Goal: Obtain resource: Download file/media

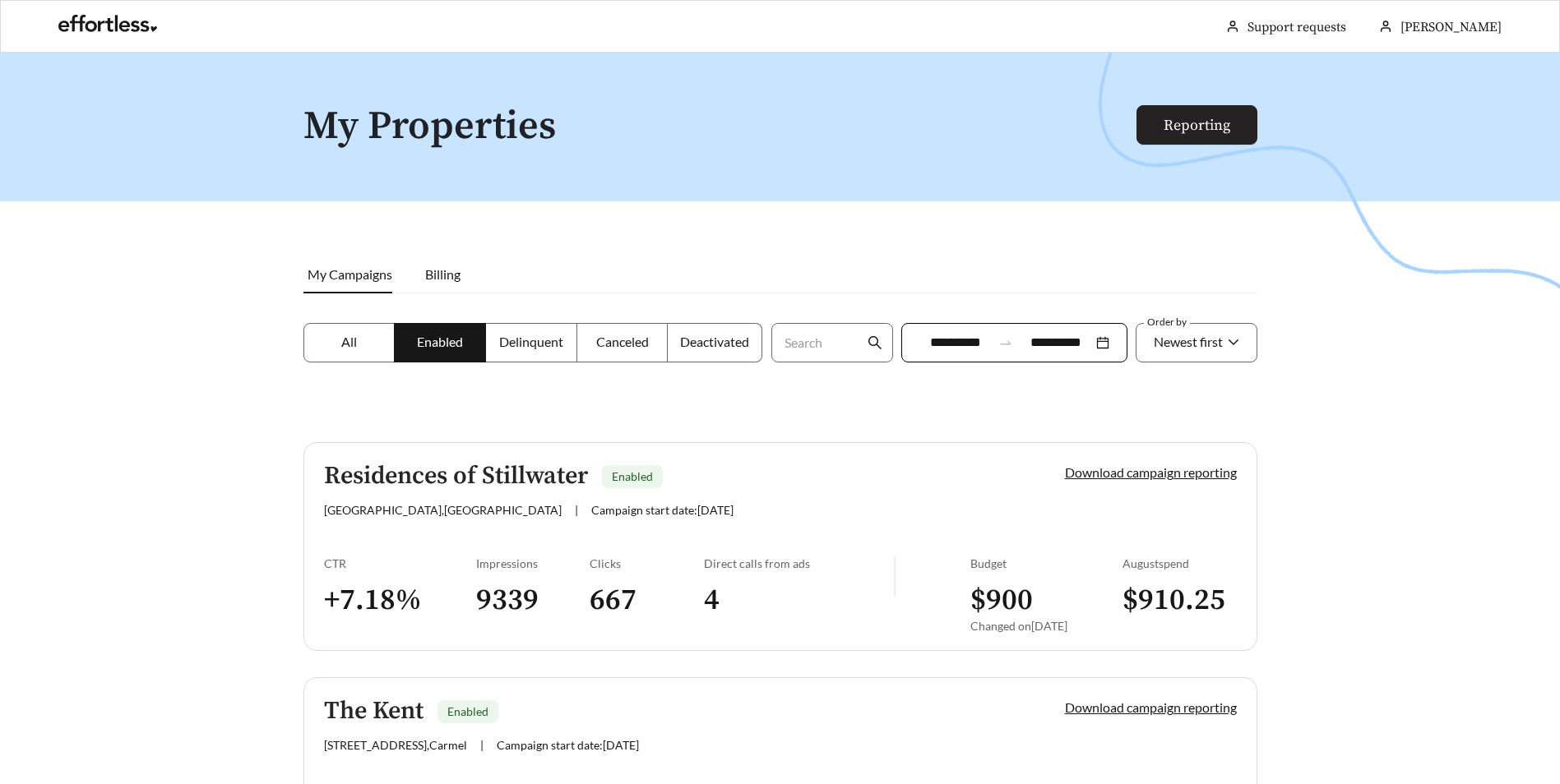
click at [1231, 135] on link "Reporting" at bounding box center [1196, 124] width 66 height 19
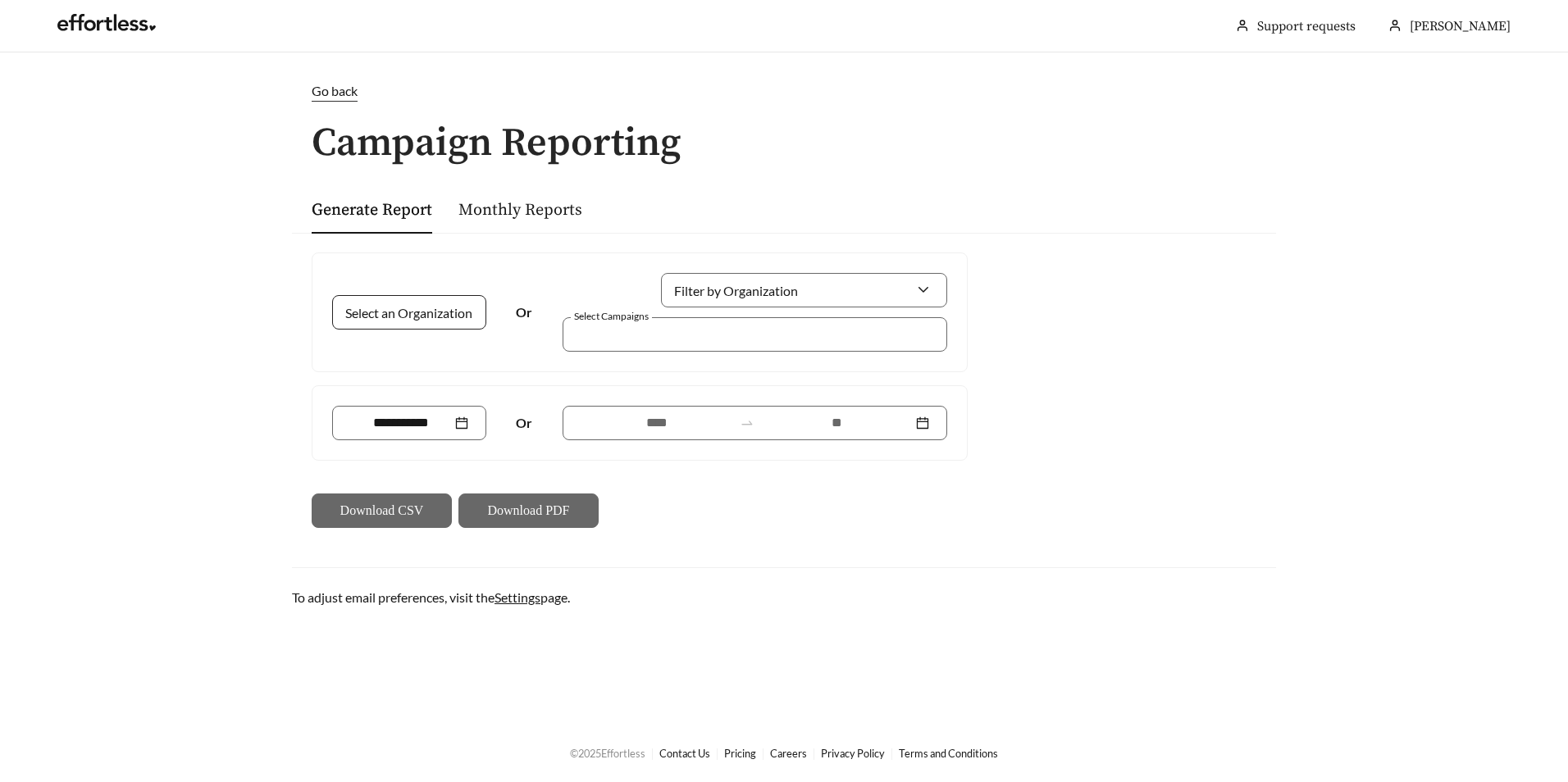
click at [412, 325] on input "Select an Organization" at bounding box center [402, 312] width 105 height 33
click at [730, 299] on input "Filter by Organization" at bounding box center [797, 290] width 237 height 33
click at [392, 311] on input "Select an Organization" at bounding box center [402, 312] width 105 height 33
click at [410, 349] on div "Pedcor" at bounding box center [409, 349] width 118 height 18
click at [551, 226] on div "Monthly Reports" at bounding box center [520, 209] width 124 height 48
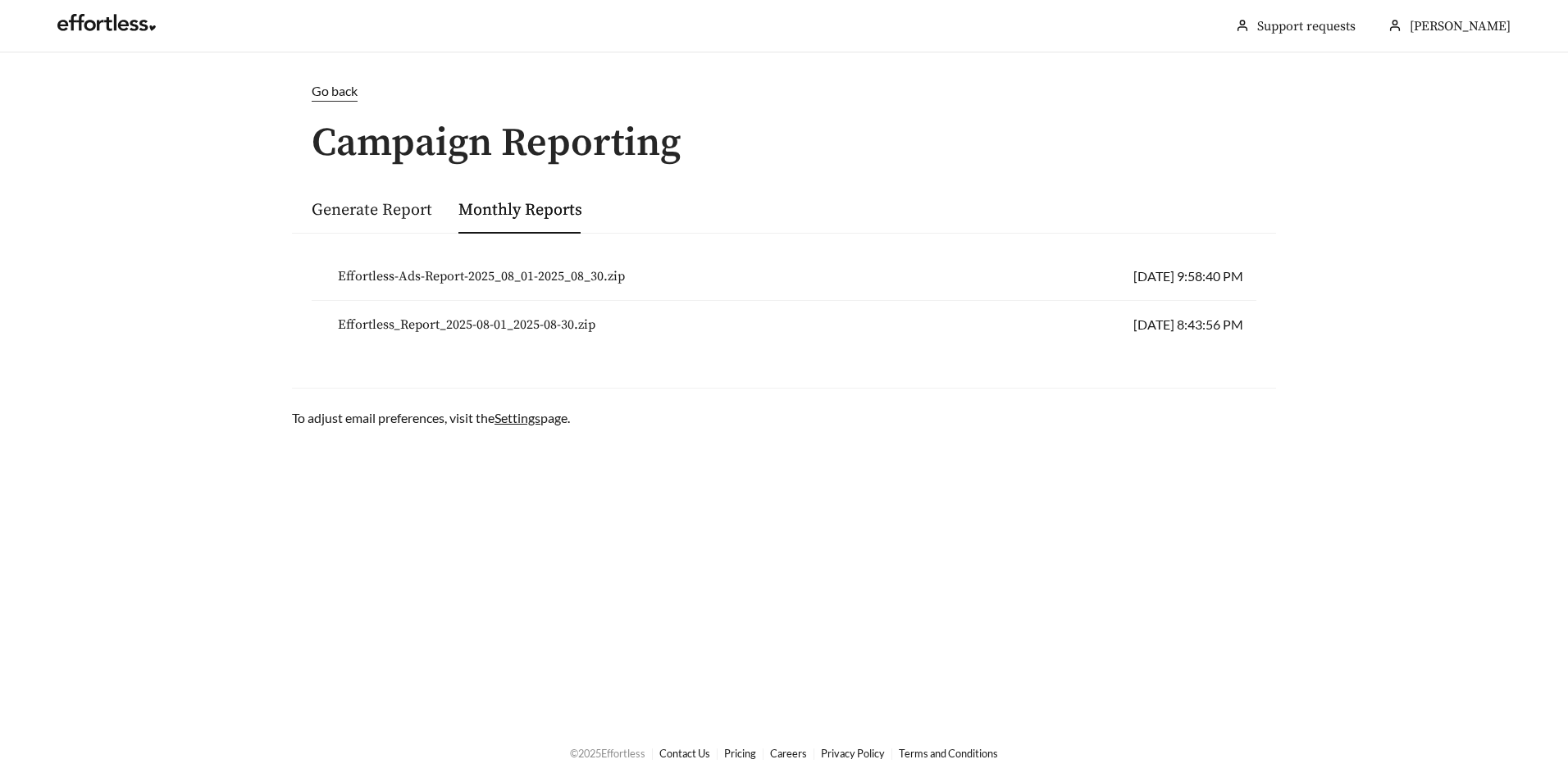
click at [537, 269] on span "Effortless-Ads-Report-2025_08_01-2025_08_30.zip" at bounding box center [482, 277] width 287 height 19
click at [908, 73] on main "Go back Campaign Reporting Generate Report Monthly Reports Effortless-Ads-Repor…" at bounding box center [784, 387] width 1568 height 670
click at [304, 84] on link "Go back" at bounding box center [783, 91] width 984 height 20
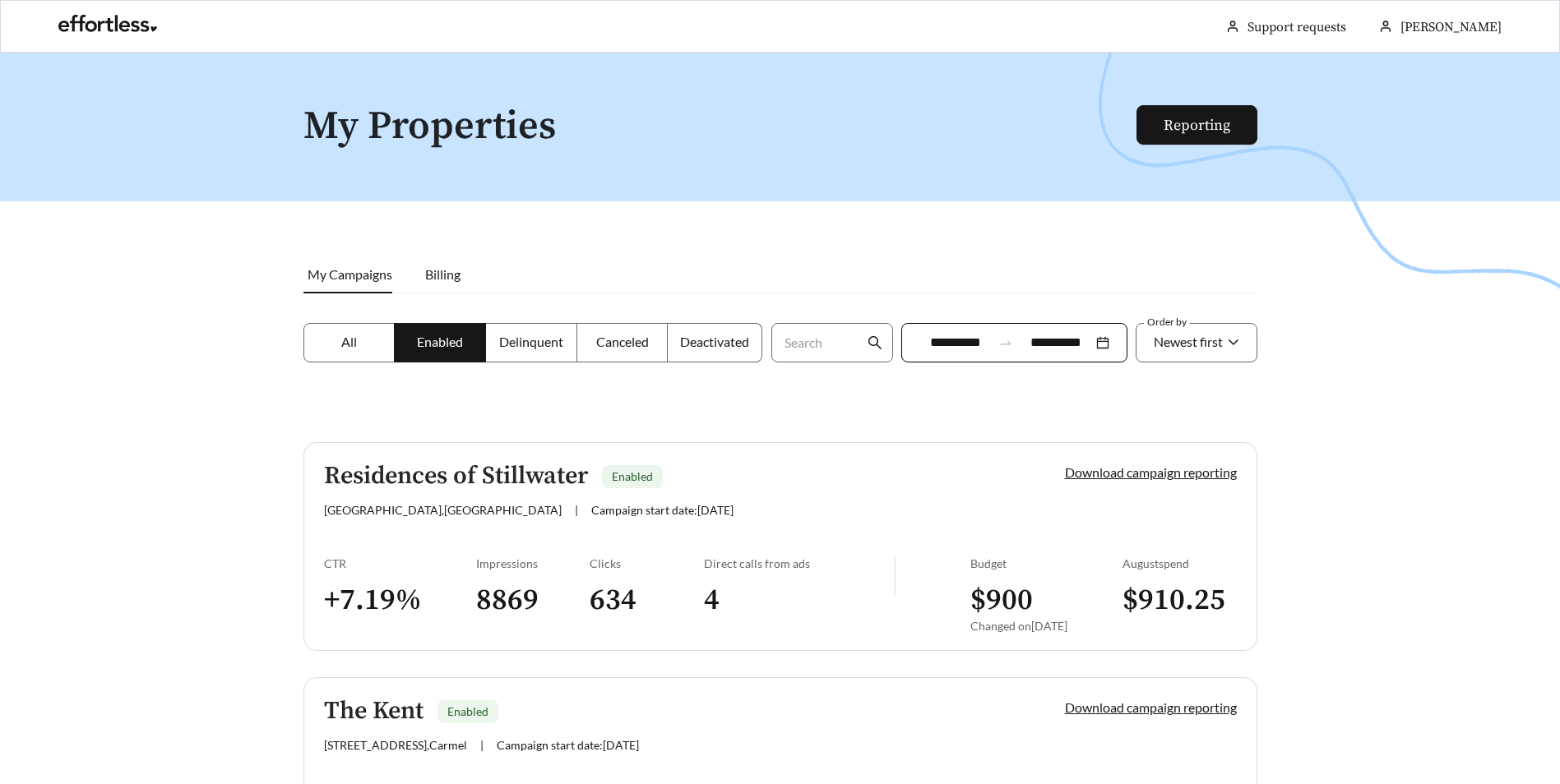
click at [1405, 306] on div at bounding box center [780, 445] width 1560 height 784
click at [1382, 559] on div at bounding box center [780, 445] width 1560 height 784
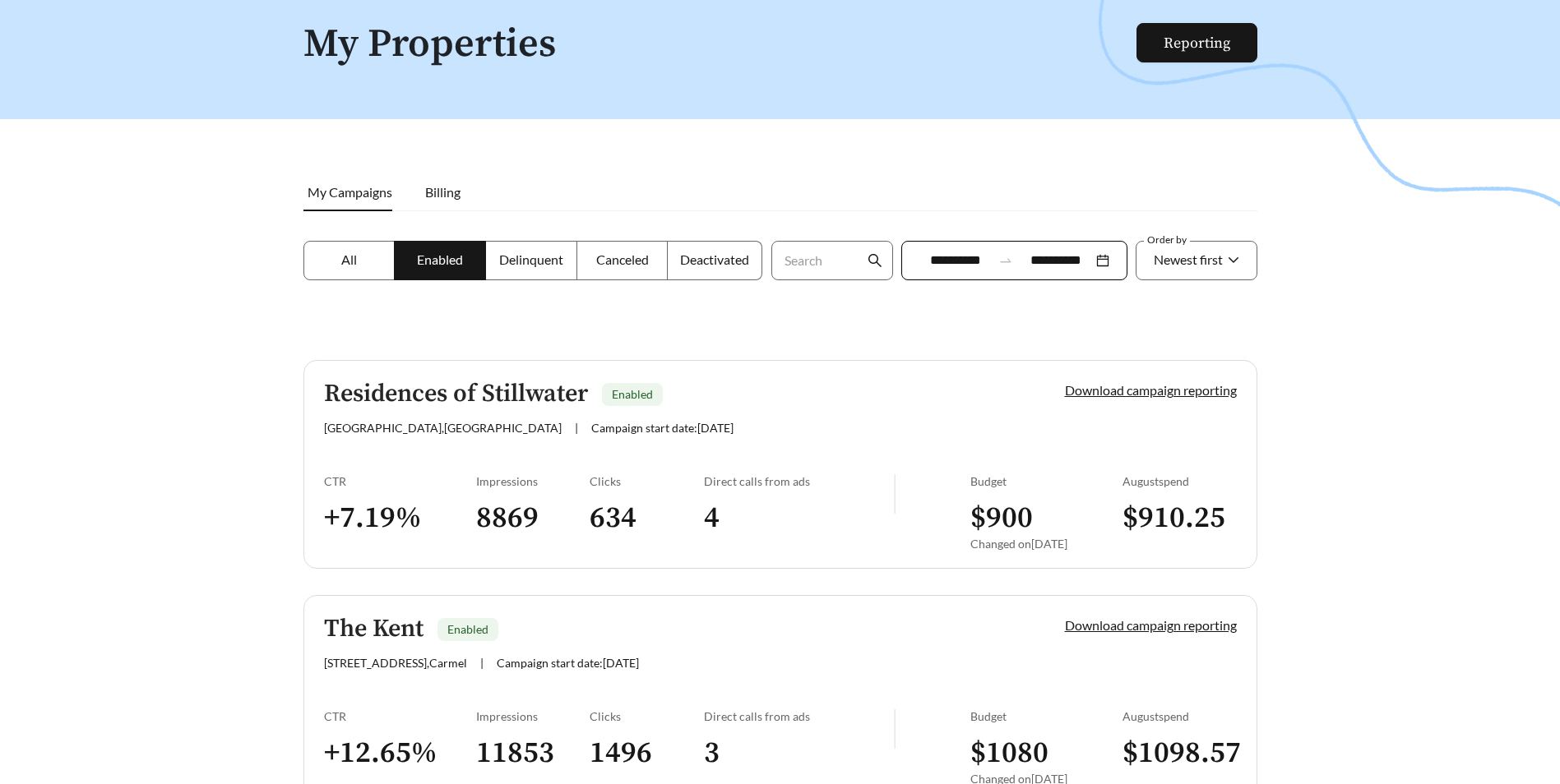
click at [1425, 470] on div at bounding box center [780, 362] width 1560 height 784
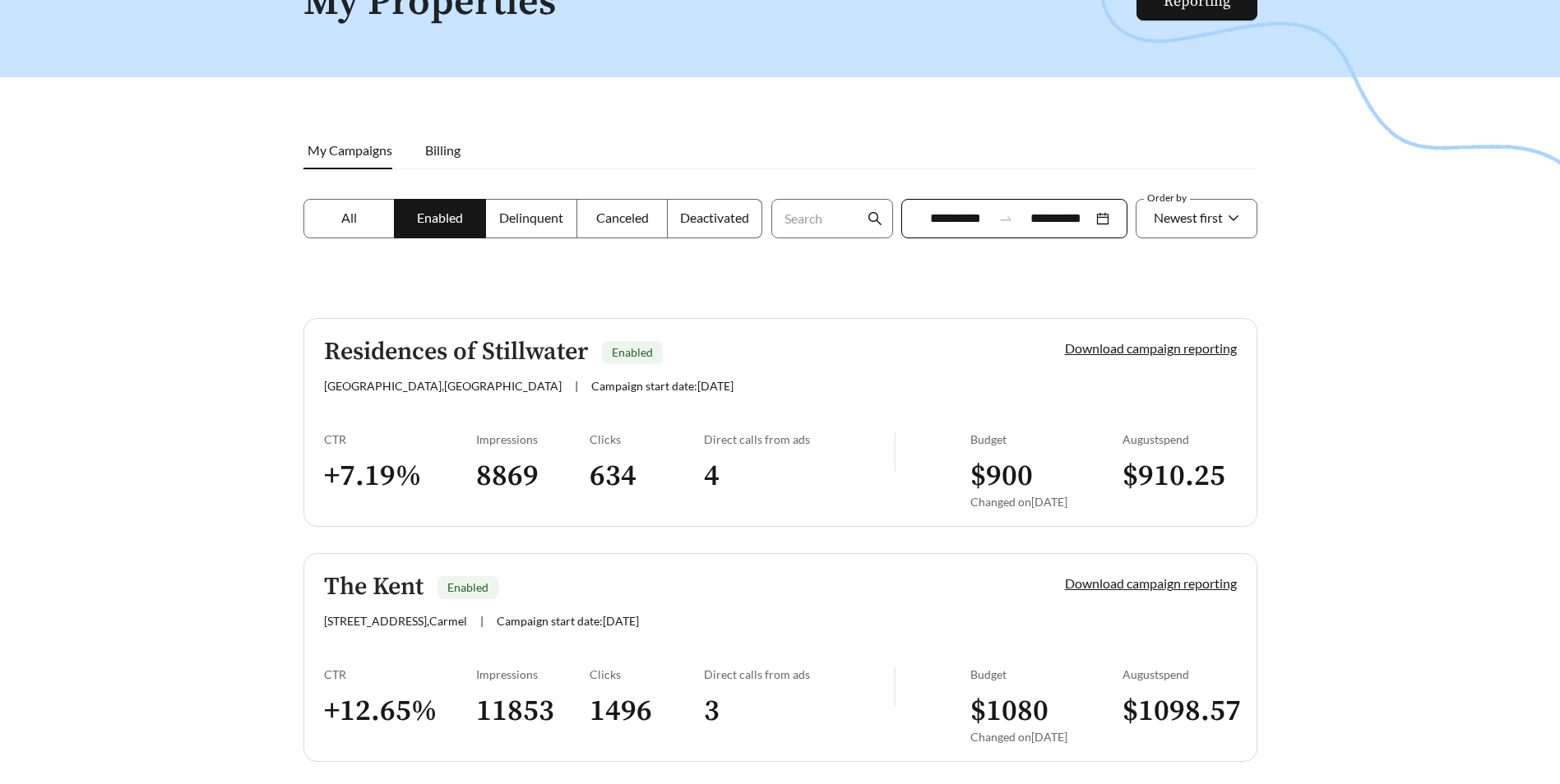
scroll to position [187, 0]
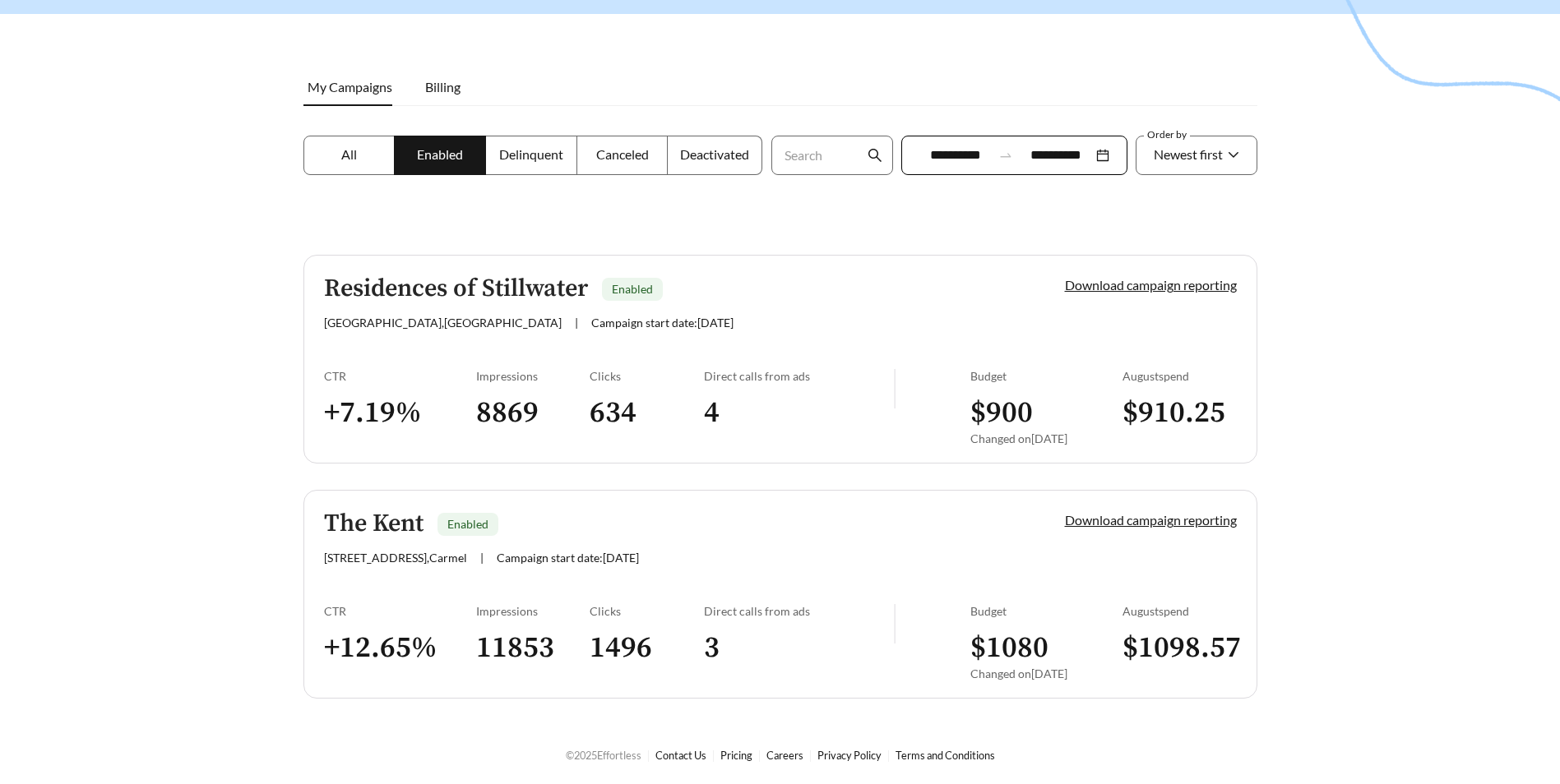
click at [1446, 388] on div at bounding box center [780, 257] width 1560 height 784
click at [393, 280] on h5 "Residences of Stillwater" at bounding box center [456, 289] width 264 height 27
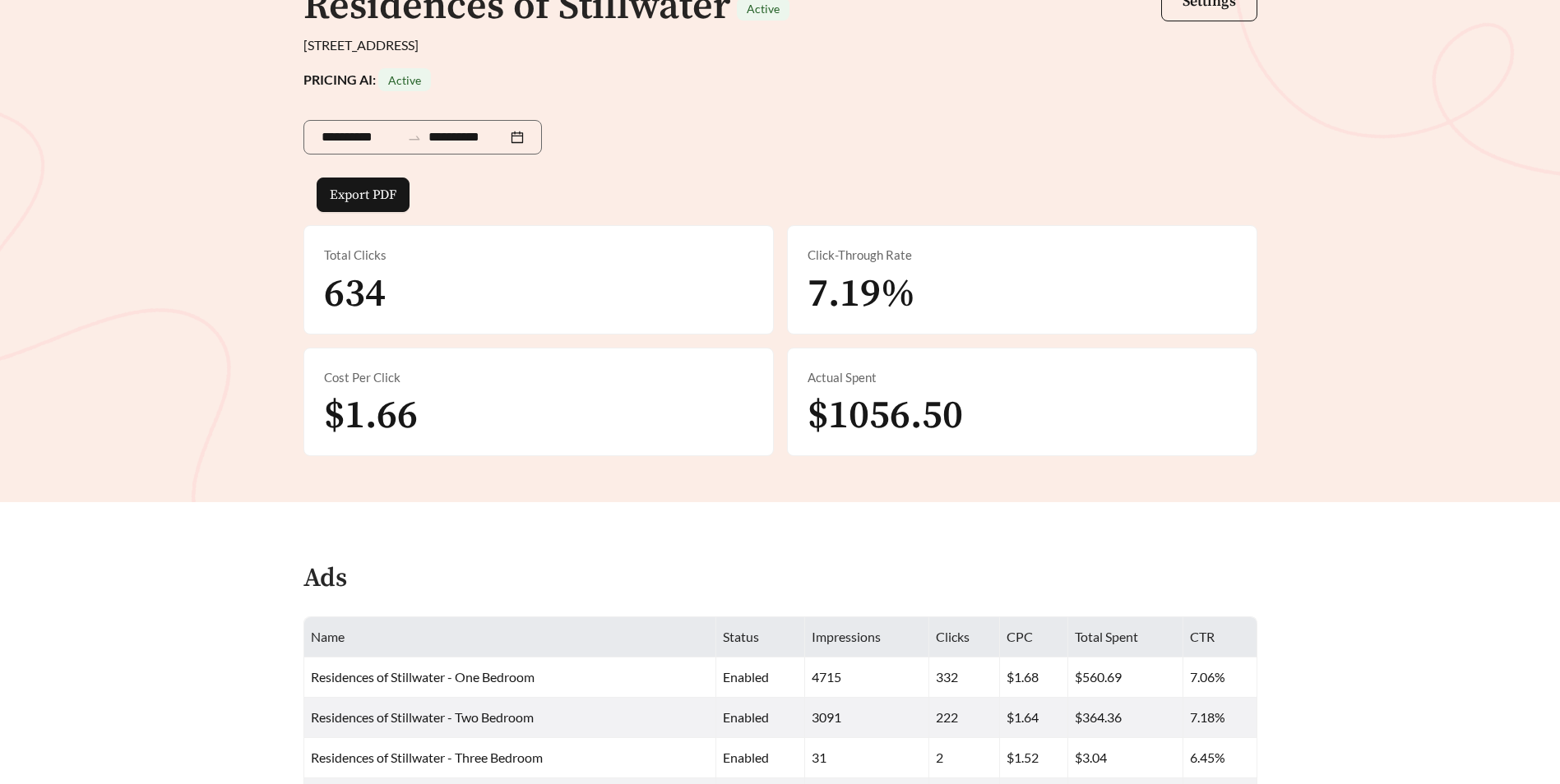
scroll to position [82, 0]
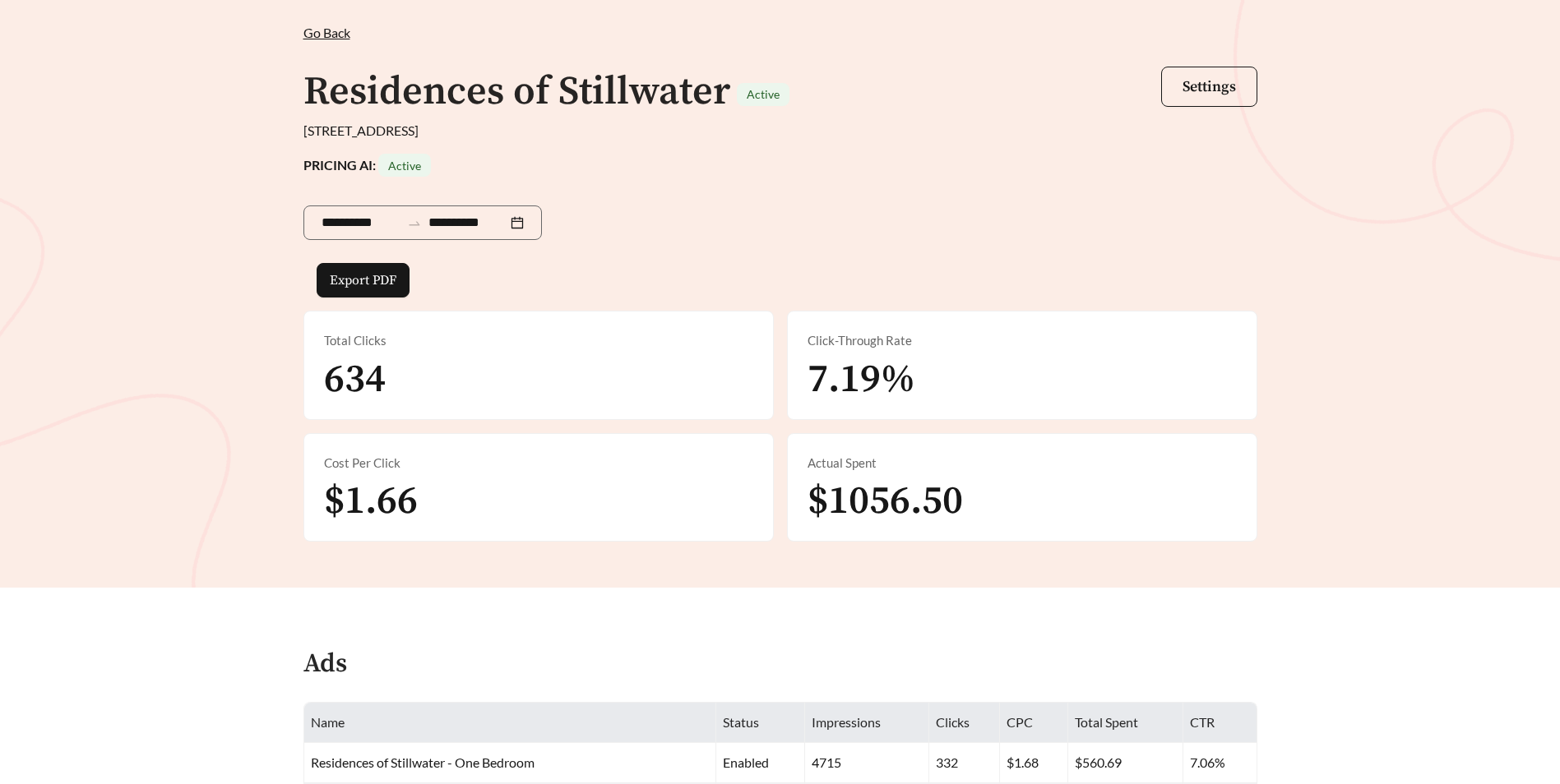
click at [332, 21] on div "**********" at bounding box center [780, 278] width 1560 height 617
click at [332, 28] on span "Go Back" at bounding box center [326, 33] width 47 height 16
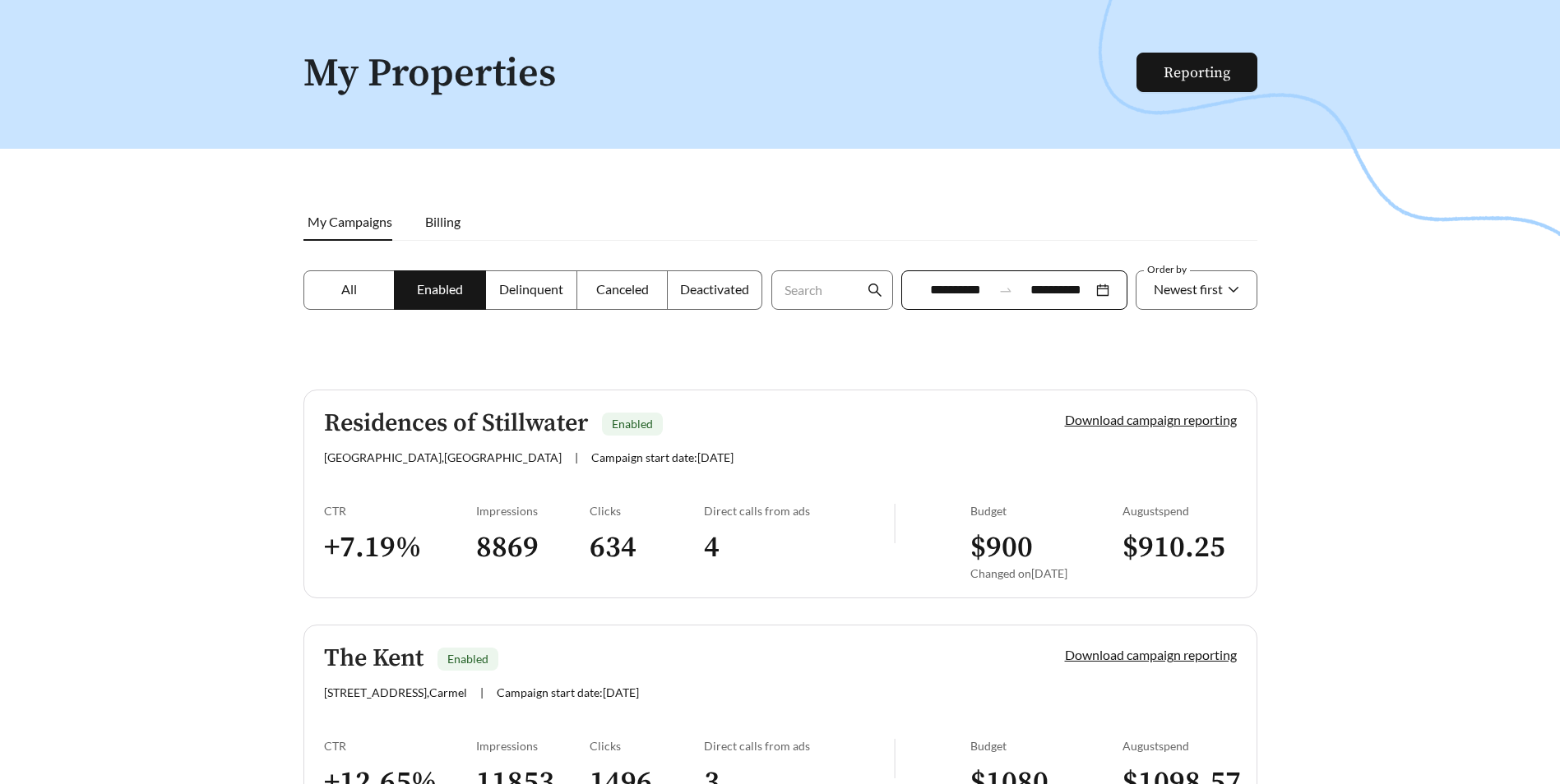
scroll to position [82, 0]
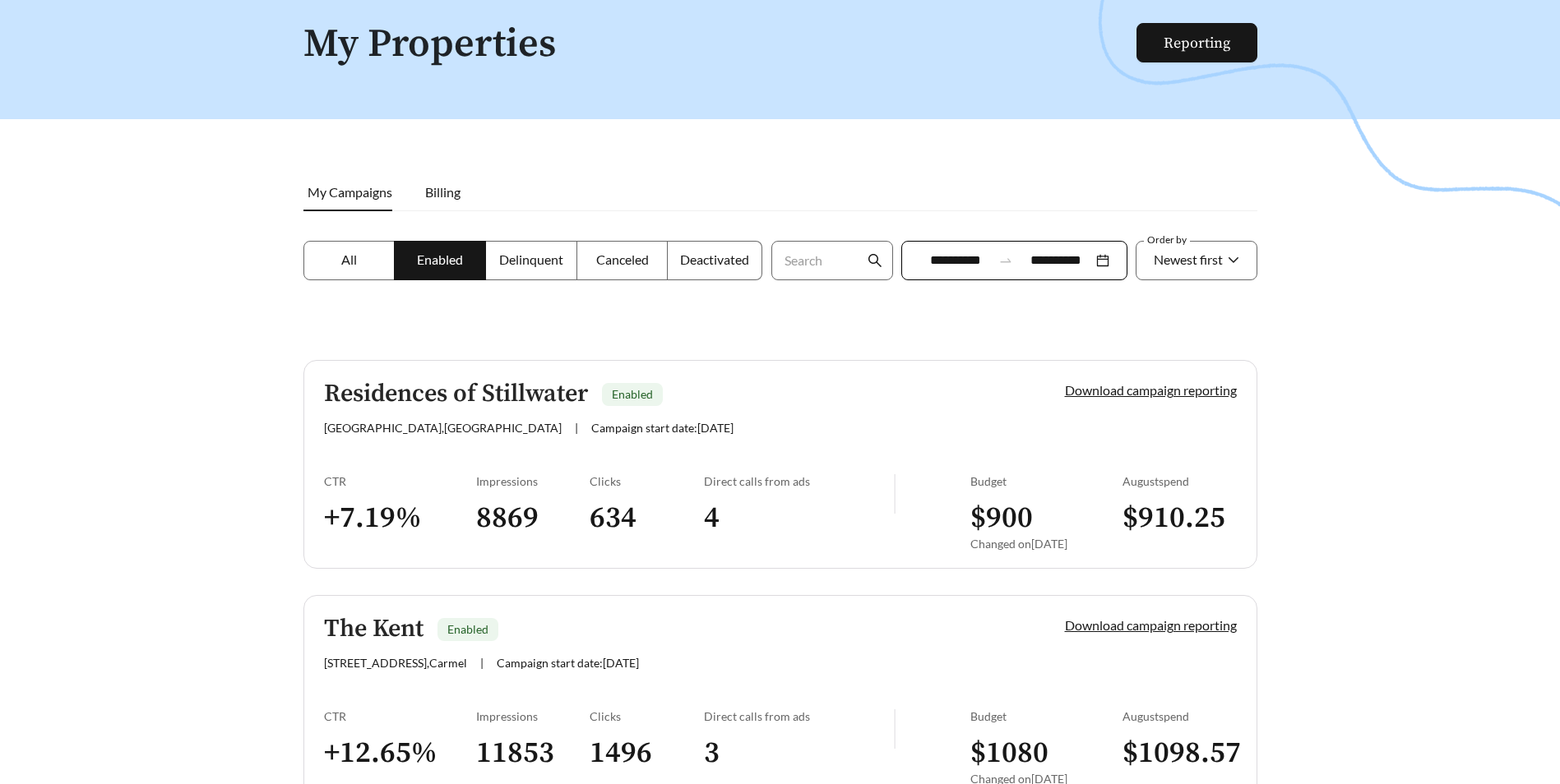
click at [155, 403] on div at bounding box center [780, 362] width 1560 height 784
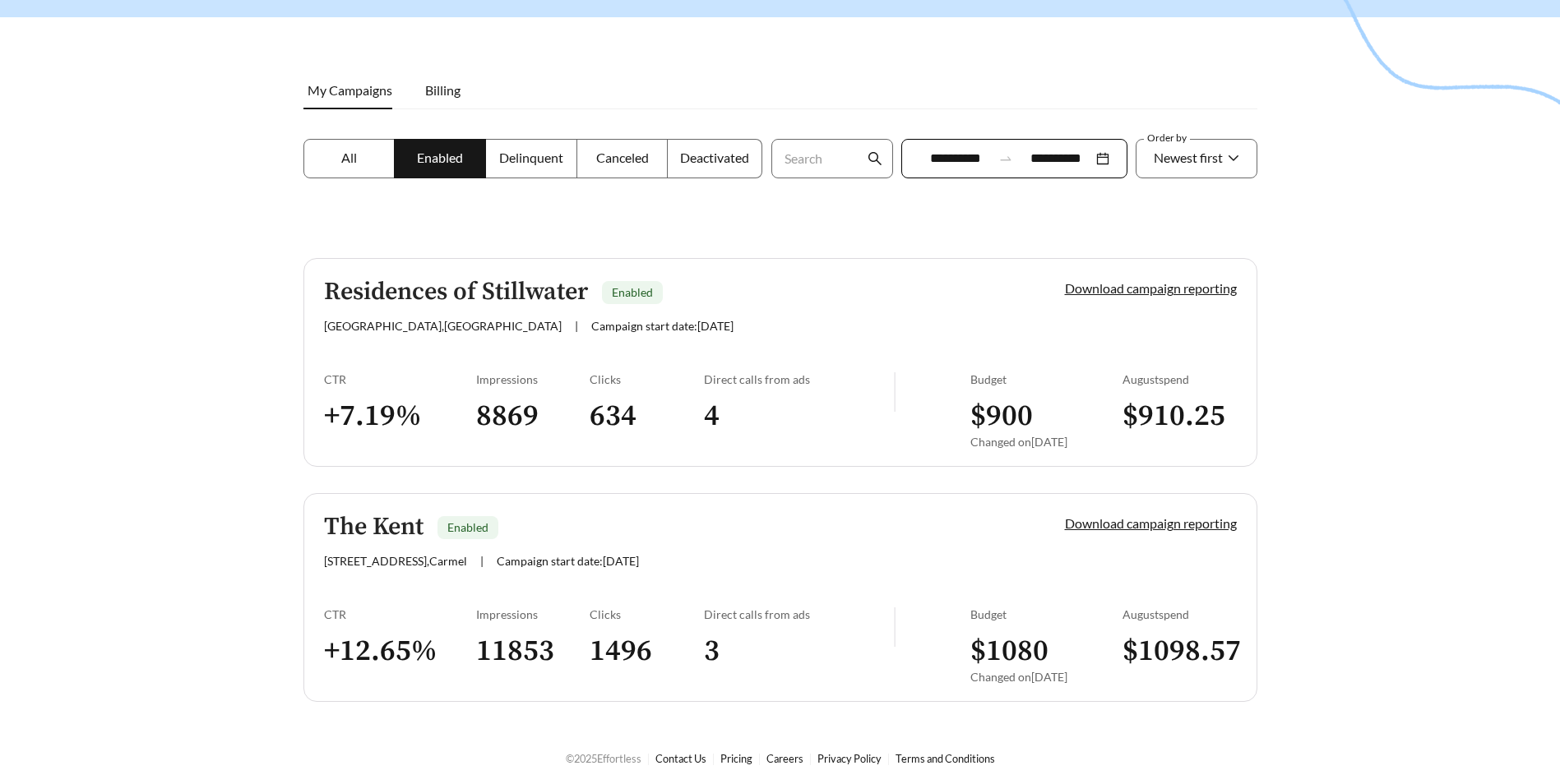
scroll to position [187, 0]
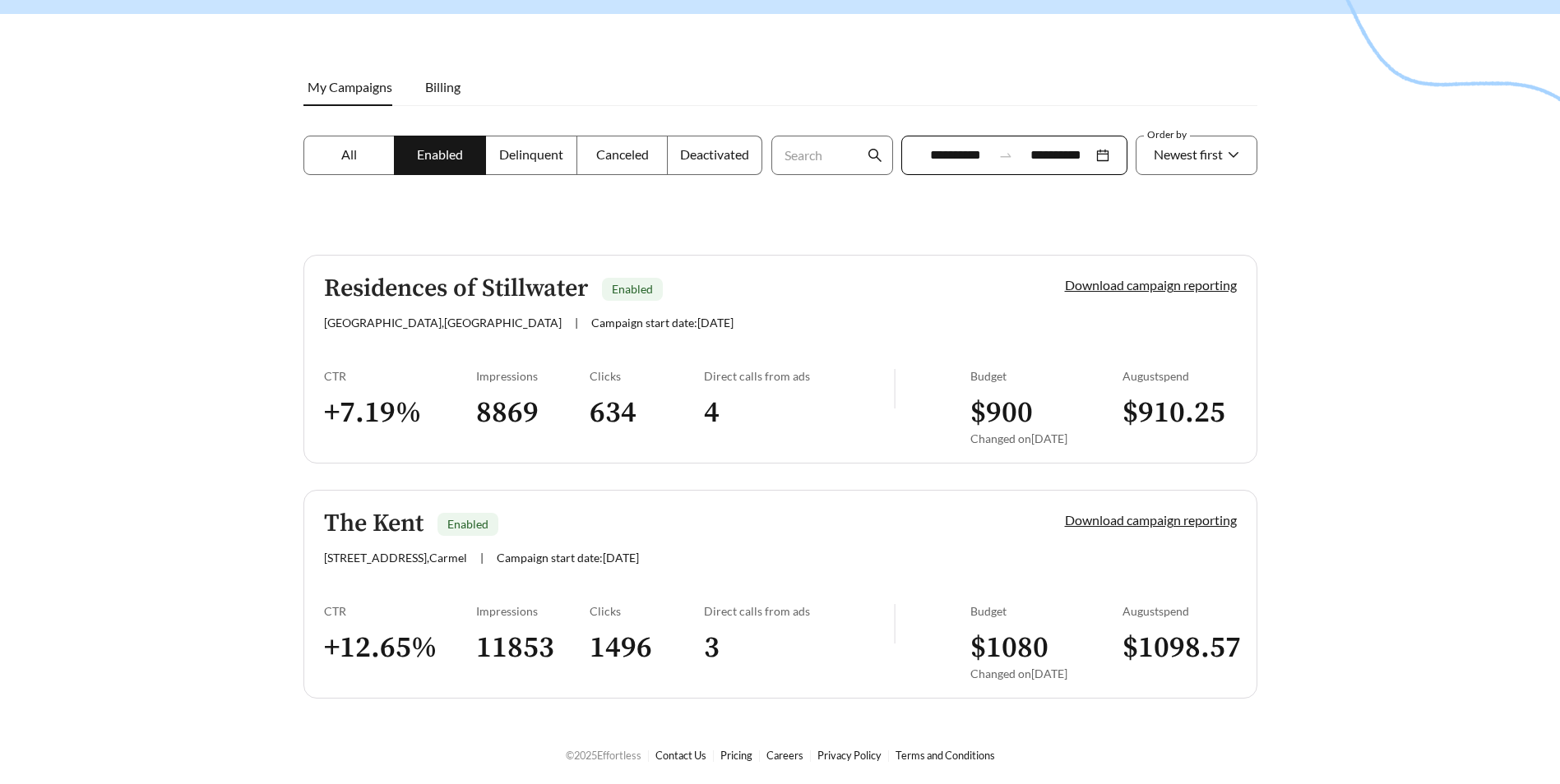
click at [1327, 256] on div at bounding box center [780, 257] width 1560 height 784
